Goal: Transaction & Acquisition: Purchase product/service

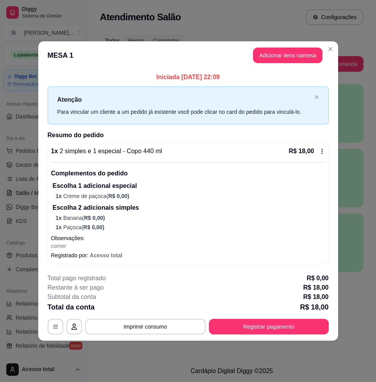
scroll to position [33, 0]
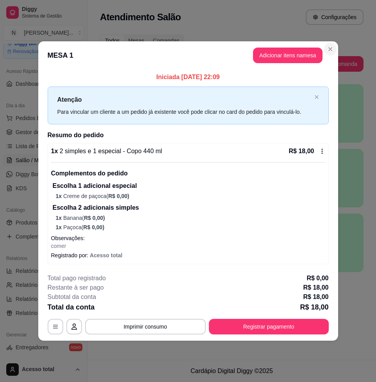
click at [329, 42] on header "MESA 1 Adicionar itens na mesa" at bounding box center [188, 55] width 300 height 28
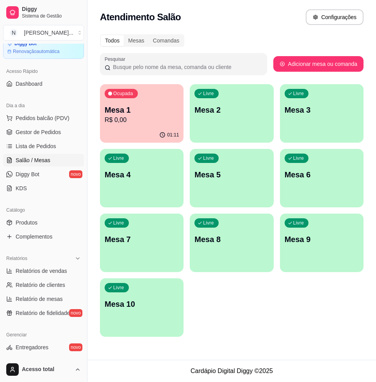
click at [142, 129] on div "01:11" at bounding box center [141, 135] width 83 height 15
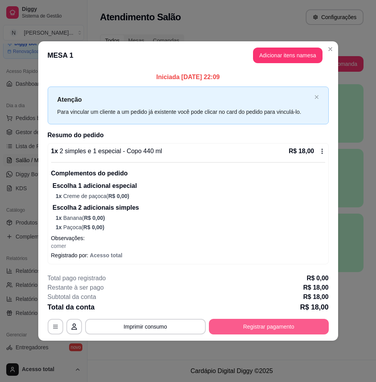
click at [258, 330] on button "Registrar pagamento" at bounding box center [269, 327] width 120 height 16
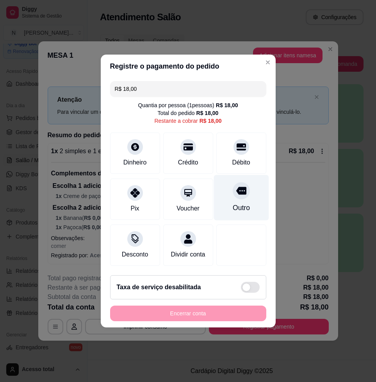
click at [241, 151] on div "Débito" at bounding box center [241, 153] width 50 height 41
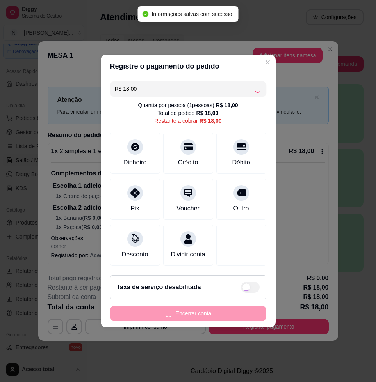
type input "R$ 0,00"
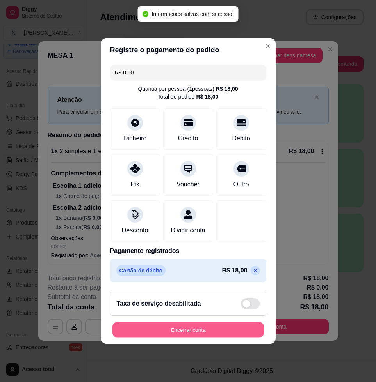
click at [245, 338] on button "Encerrar conta" at bounding box center [187, 330] width 151 height 15
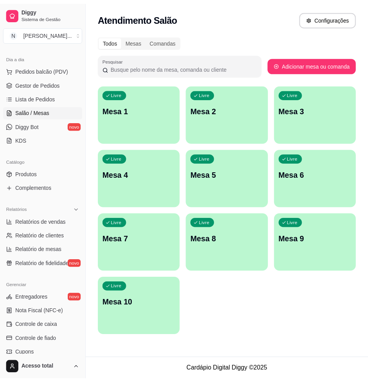
scroll to position [179, 0]
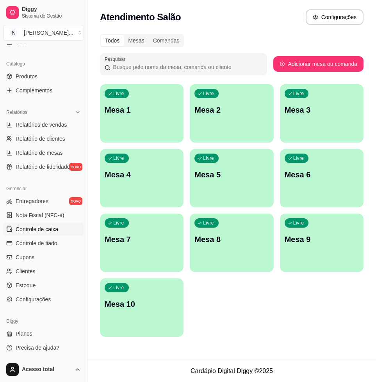
click at [52, 225] on link "Controle de caixa" at bounding box center [43, 229] width 81 height 12
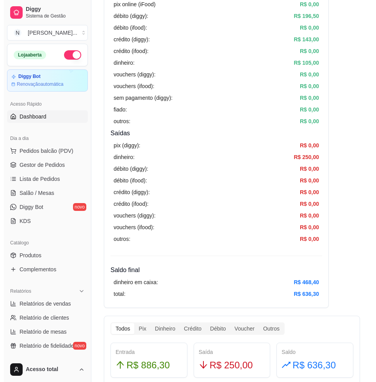
scroll to position [98, 0]
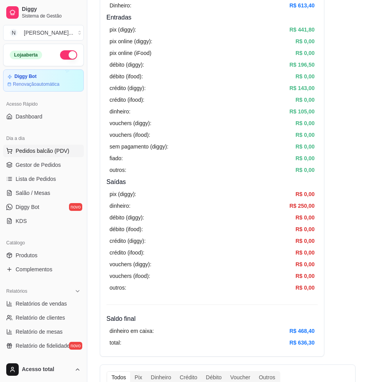
click at [34, 146] on button "Pedidos balcão (PDV)" at bounding box center [43, 151] width 81 height 12
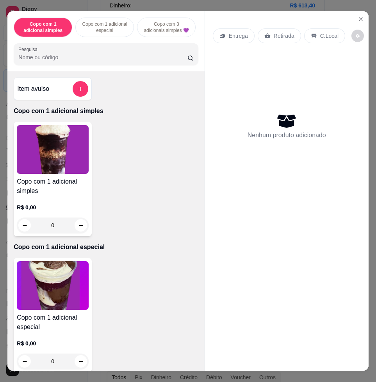
click at [111, 56] on div at bounding box center [105, 54] width 175 height 16
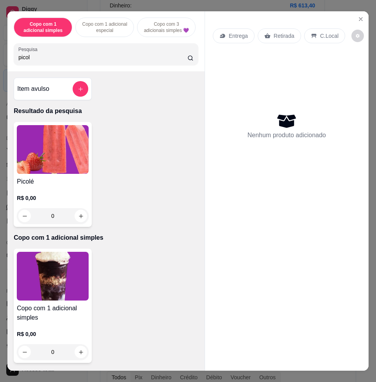
type input "picol"
click at [68, 167] on img at bounding box center [53, 149] width 72 height 49
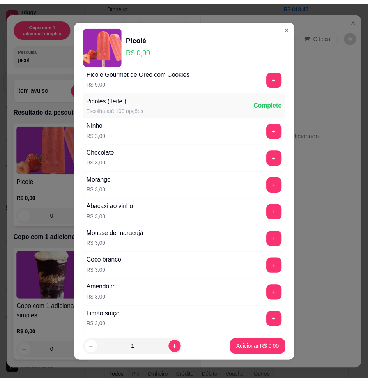
scroll to position [89, 0]
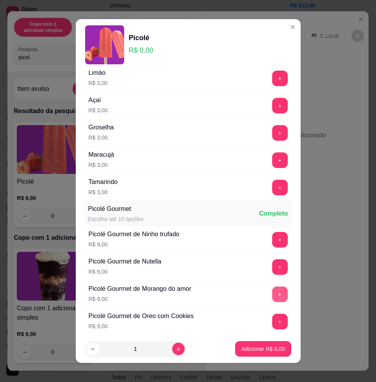
click at [272, 294] on button "+" at bounding box center [280, 295] width 16 height 16
click at [276, 348] on button "Adicionar R$ 9,00" at bounding box center [263, 349] width 56 height 16
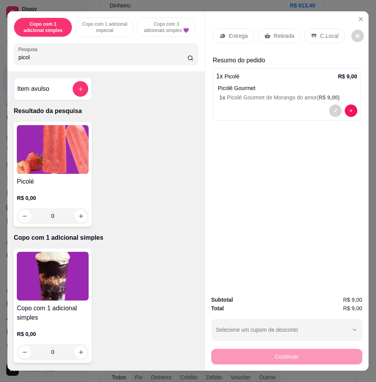
click at [323, 36] on p "C.Local" at bounding box center [329, 36] width 18 height 8
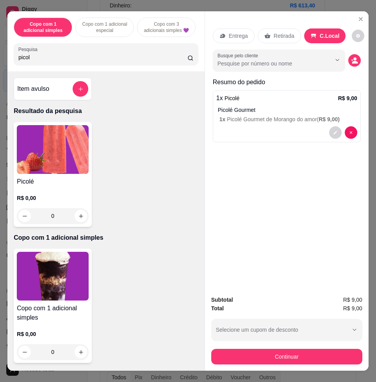
click at [339, 361] on div "Subtotal R$ 9,00 Total R$ 9,00 Selecione um cupom de desconto COMBO Selecione u…" at bounding box center [286, 331] width 163 height 82
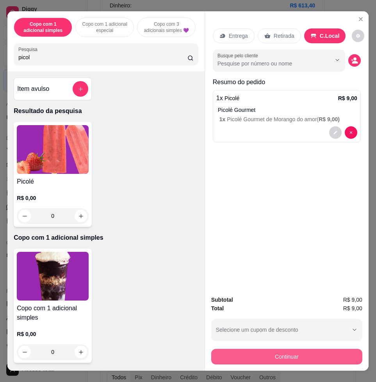
click at [339, 358] on button "Continuar" at bounding box center [286, 357] width 151 height 16
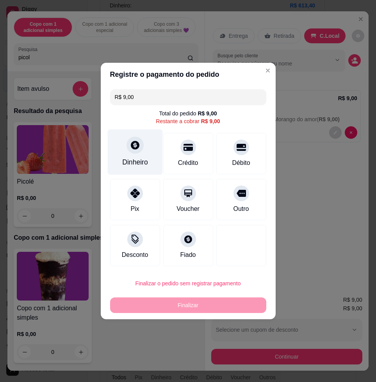
click at [135, 163] on div "Dinheiro" at bounding box center [135, 162] width 26 height 10
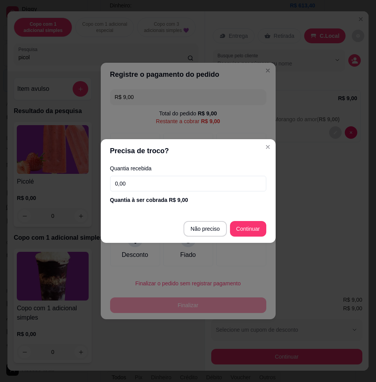
click at [191, 186] on input "0,00" at bounding box center [188, 184] width 156 height 16
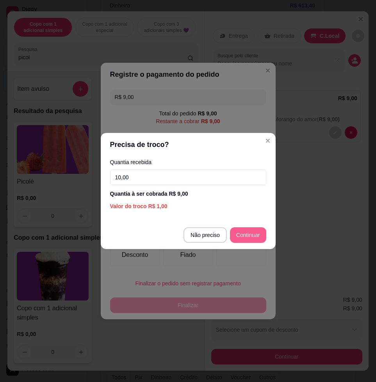
type input "10,00"
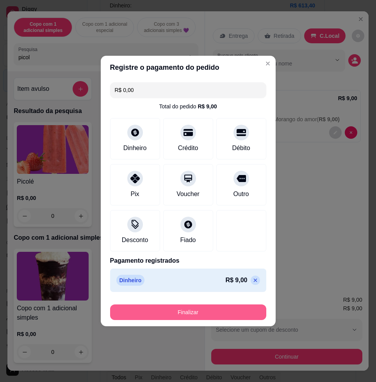
click at [243, 321] on footer "Finalizar" at bounding box center [188, 310] width 175 height 31
click at [242, 310] on button "Finalizar" at bounding box center [187, 312] width 151 height 15
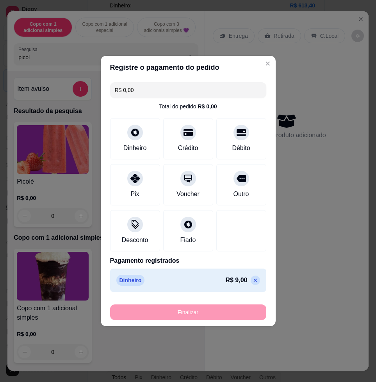
type input "-R$ 9,00"
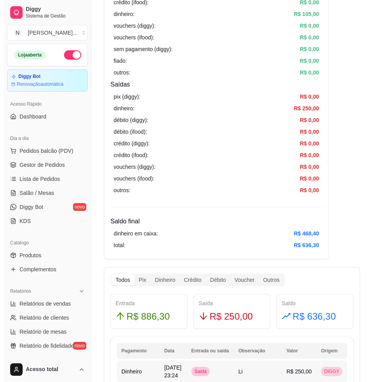
scroll to position [49, 0]
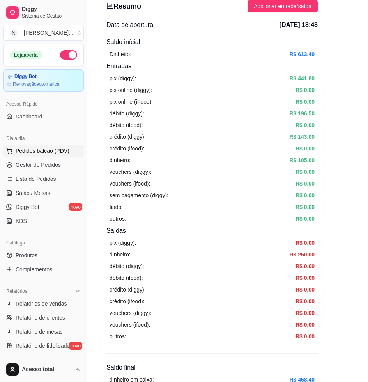
click at [30, 155] on button "Pedidos balcão (PDV)" at bounding box center [43, 151] width 81 height 12
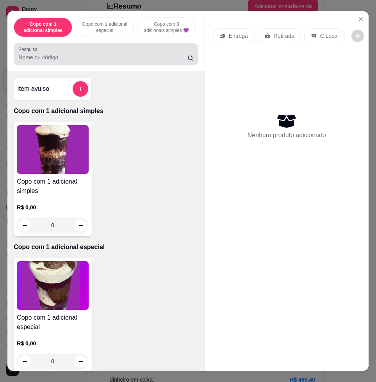
click at [87, 65] on div "Pesquisa" at bounding box center [106, 54] width 184 height 22
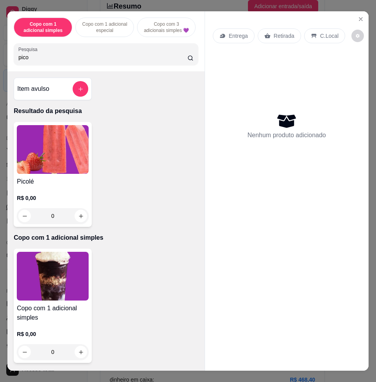
type input "pico"
click at [52, 143] on img at bounding box center [53, 149] width 72 height 49
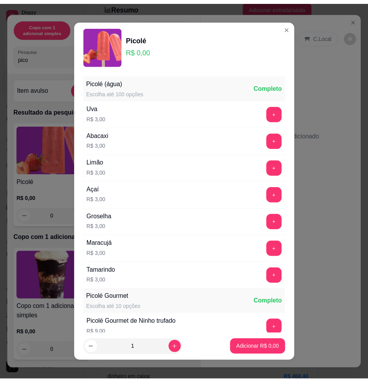
scroll to position [98, 0]
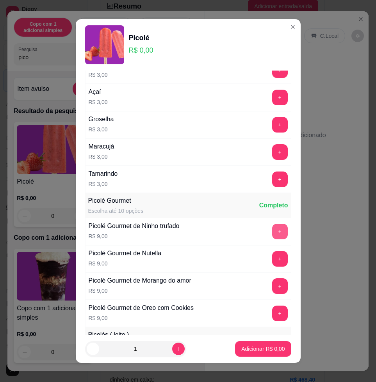
click at [272, 228] on button "+" at bounding box center [280, 232] width 16 height 16
click at [262, 351] on button "Adicionar R$ 9,00" at bounding box center [263, 349] width 54 height 15
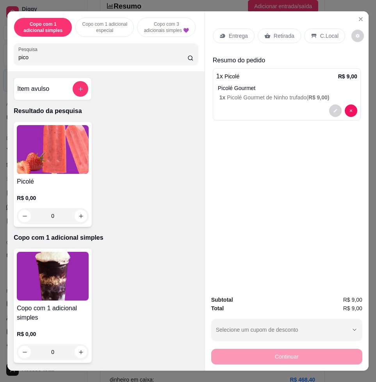
click at [309, 28] on div "C.Local" at bounding box center [324, 35] width 41 height 15
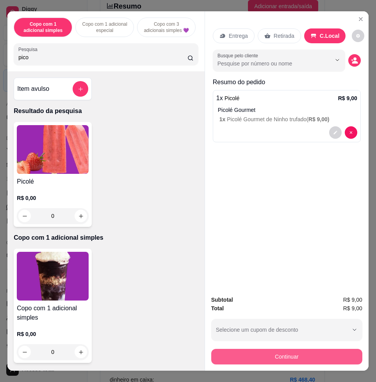
click at [255, 357] on button "Continuar" at bounding box center [286, 357] width 151 height 16
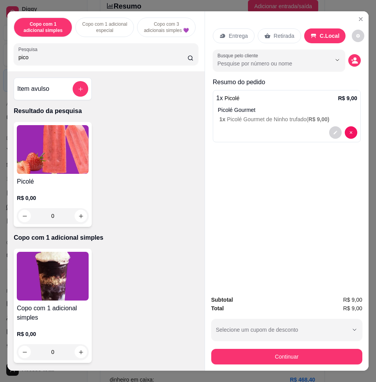
click at [123, 157] on div "Dinheiro" at bounding box center [135, 162] width 26 height 10
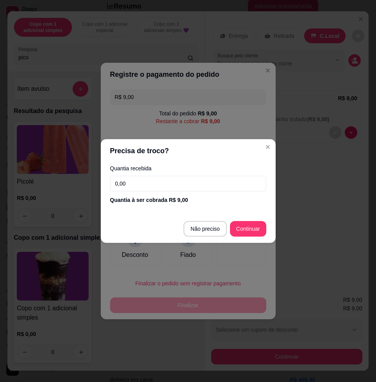
drag, startPoint x: 180, startPoint y: 183, endPoint x: 186, endPoint y: 176, distance: 9.1
click at [178, 183] on input "0,00" at bounding box center [188, 184] width 156 height 16
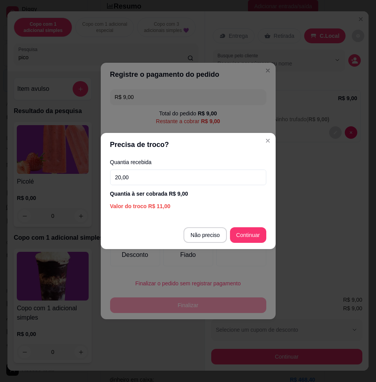
type input "20,00"
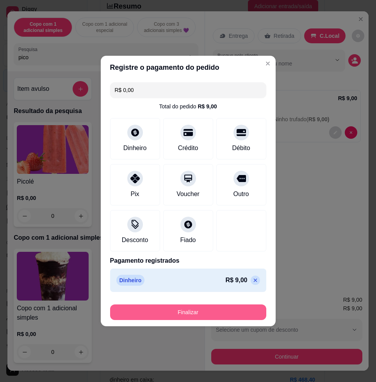
click at [246, 311] on button "Finalizar" at bounding box center [188, 313] width 156 height 16
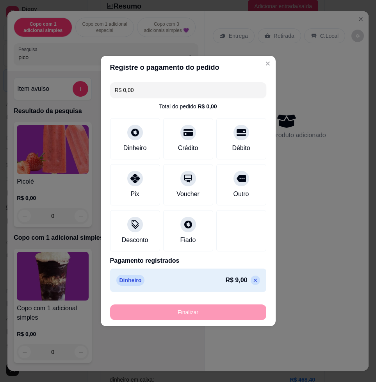
type input "-R$ 9,00"
